Goal: Navigation & Orientation: Find specific page/section

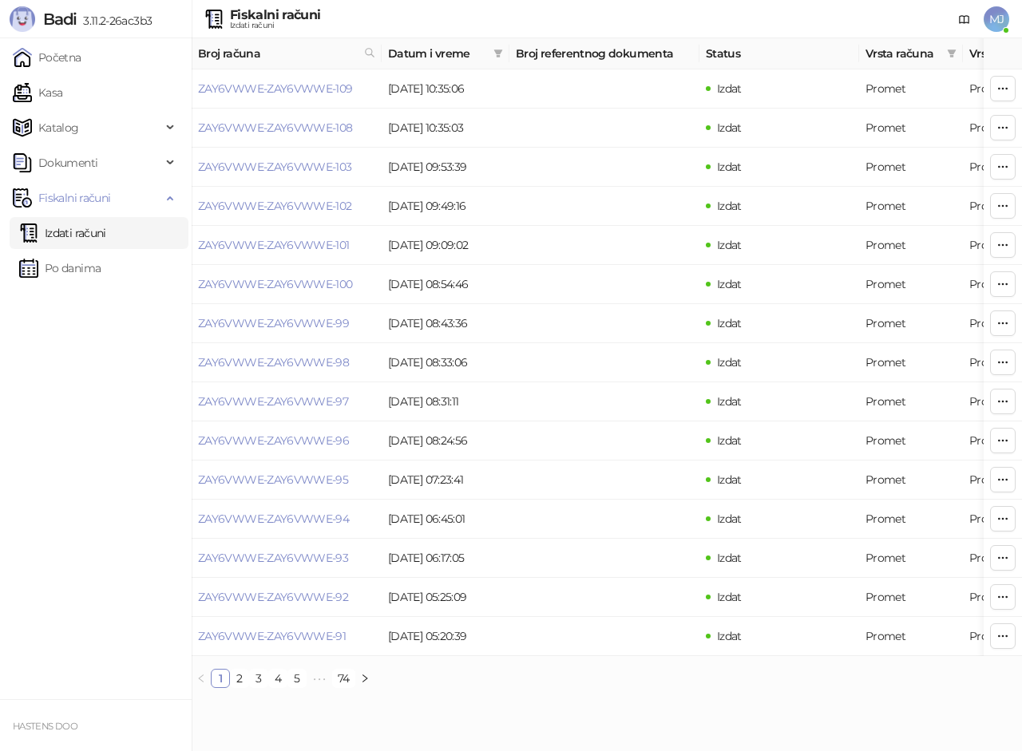
click at [88, 234] on link "Izdati računi" at bounding box center [62, 233] width 87 height 32
click at [96, 263] on link "Po danima" at bounding box center [59, 268] width 81 height 32
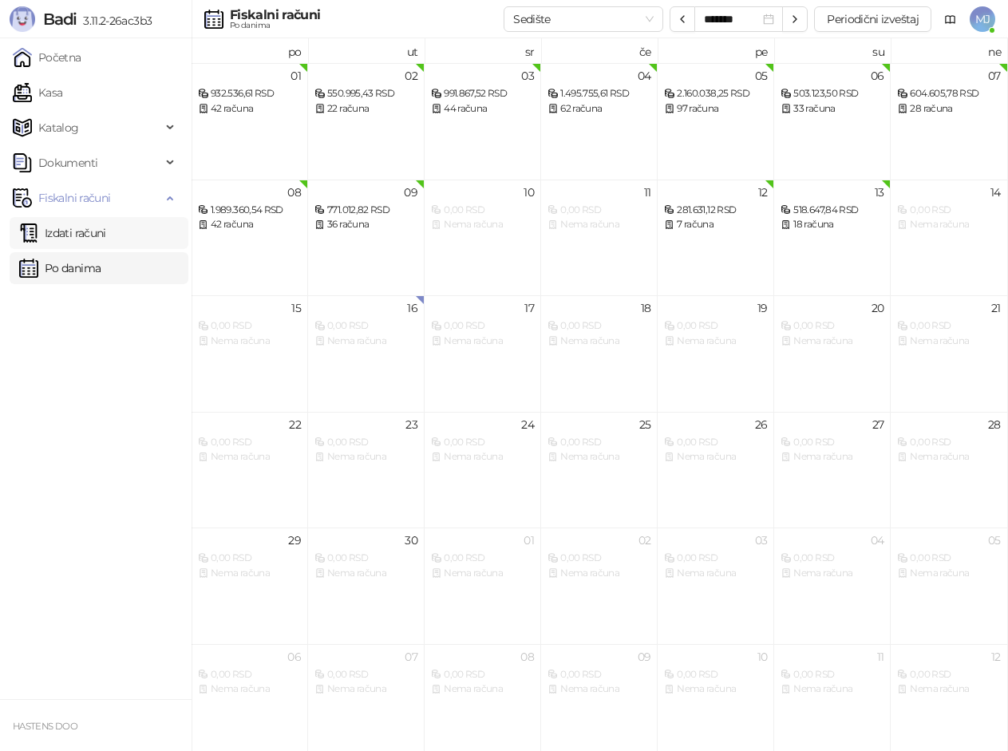
click at [98, 240] on link "Izdati računi" at bounding box center [62, 233] width 87 height 32
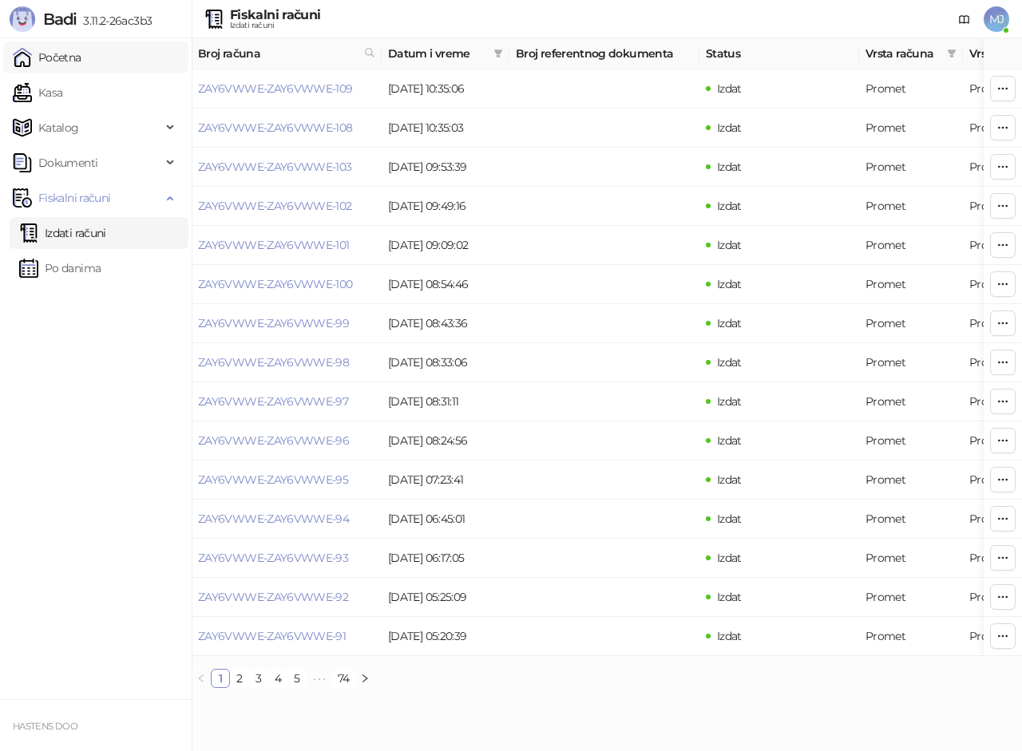
click at [64, 53] on link "Početna" at bounding box center [47, 58] width 69 height 32
